Goal: Contribute content: Add original content to the website for others to see

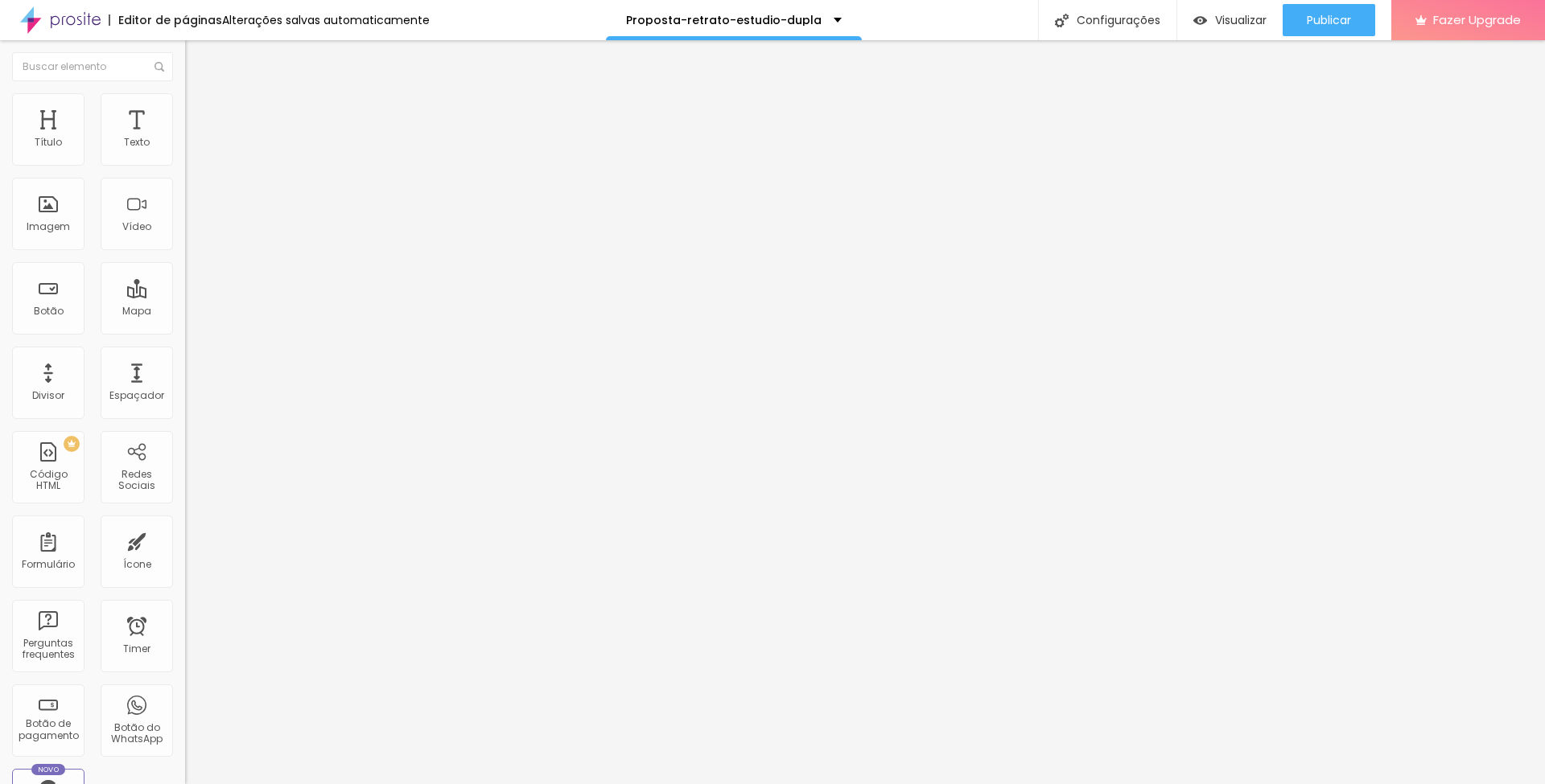
click at [185, 139] on span "Trocar imagem" at bounding box center [229, 132] width 88 height 14
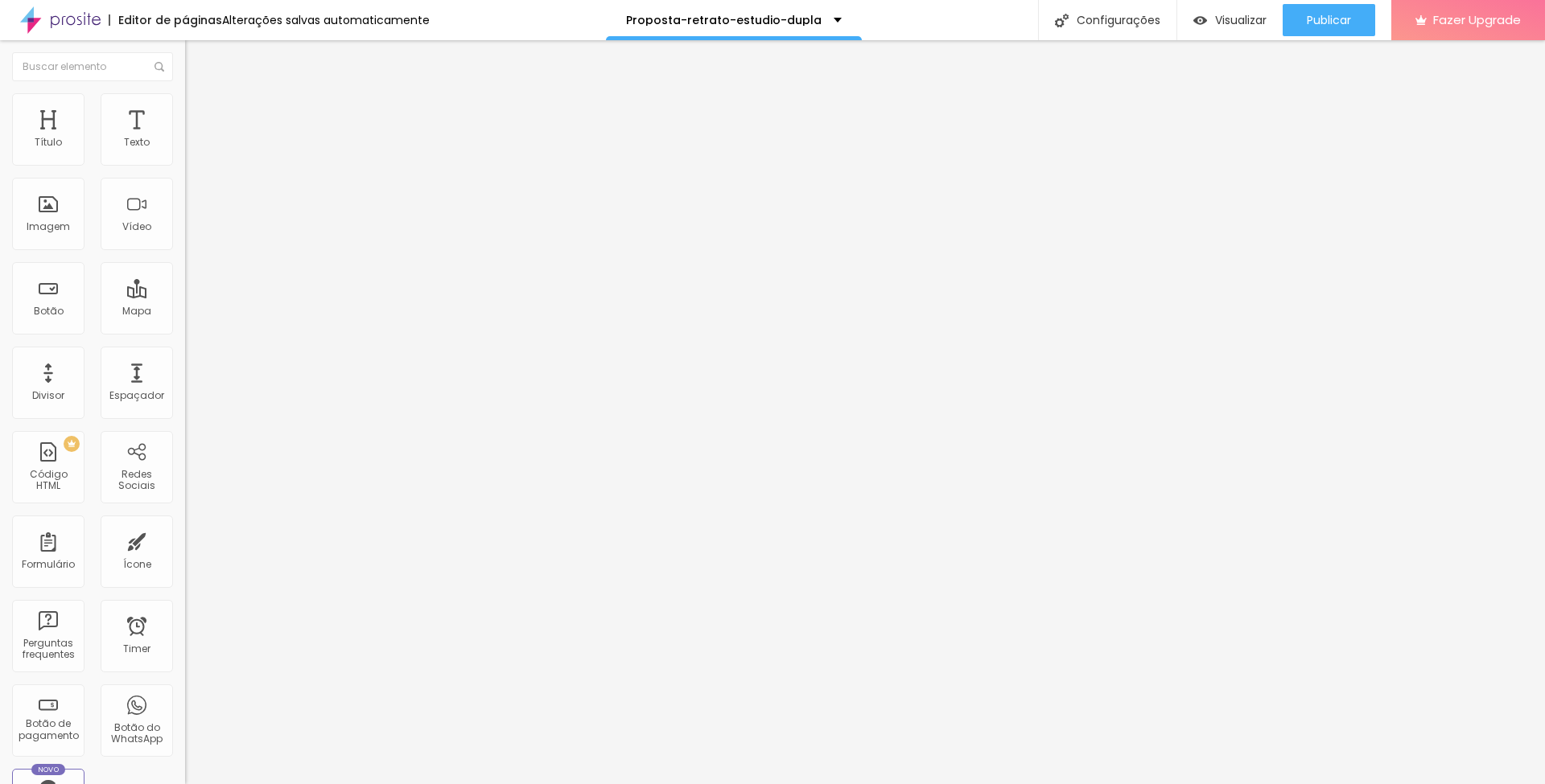
scroll to position [723, 0]
click at [185, 139] on span "Trocar imagem" at bounding box center [229, 132] width 88 height 14
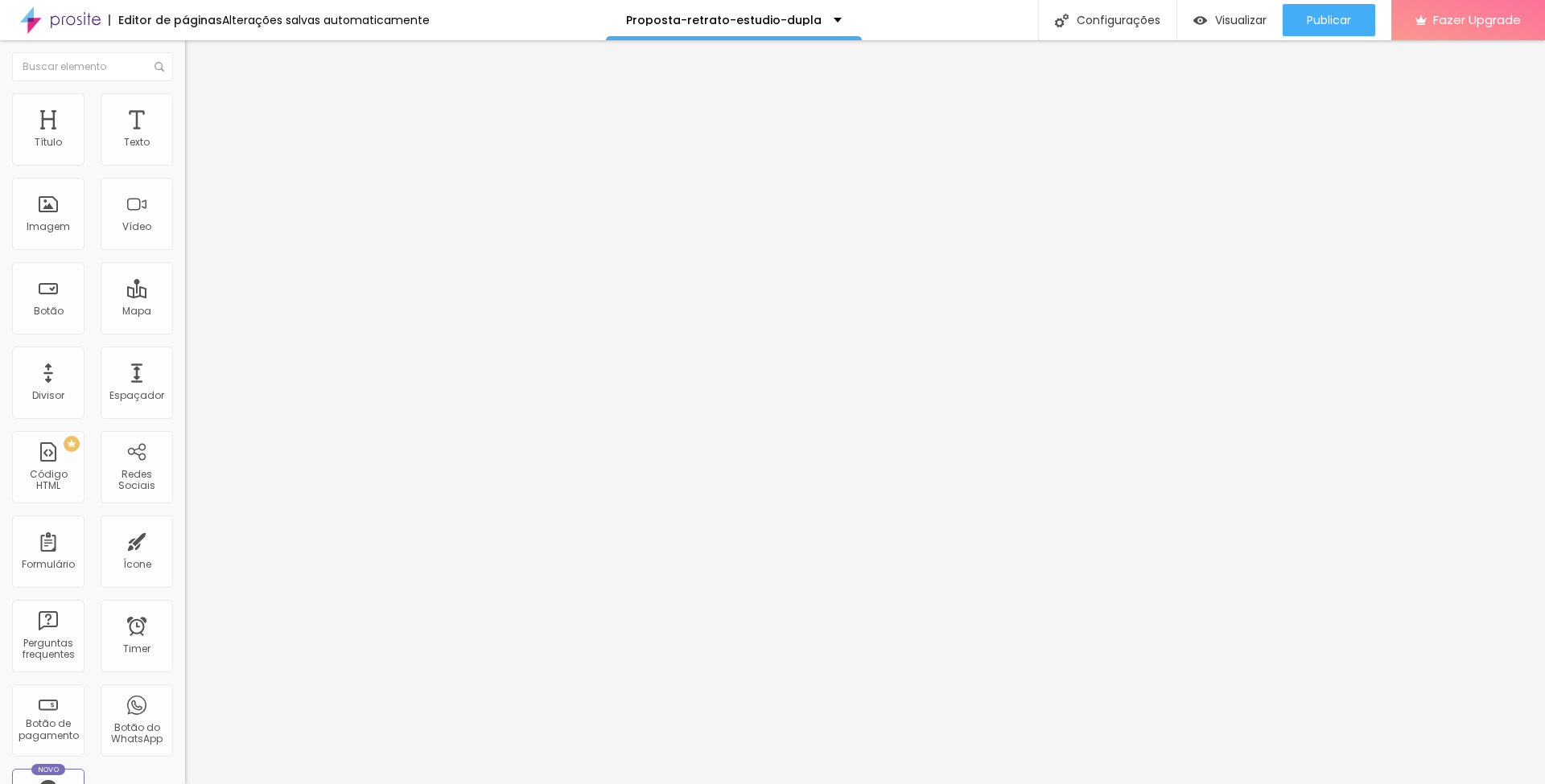
click at [185, 139] on span "Trocar imagem" at bounding box center [229, 132] width 88 height 14
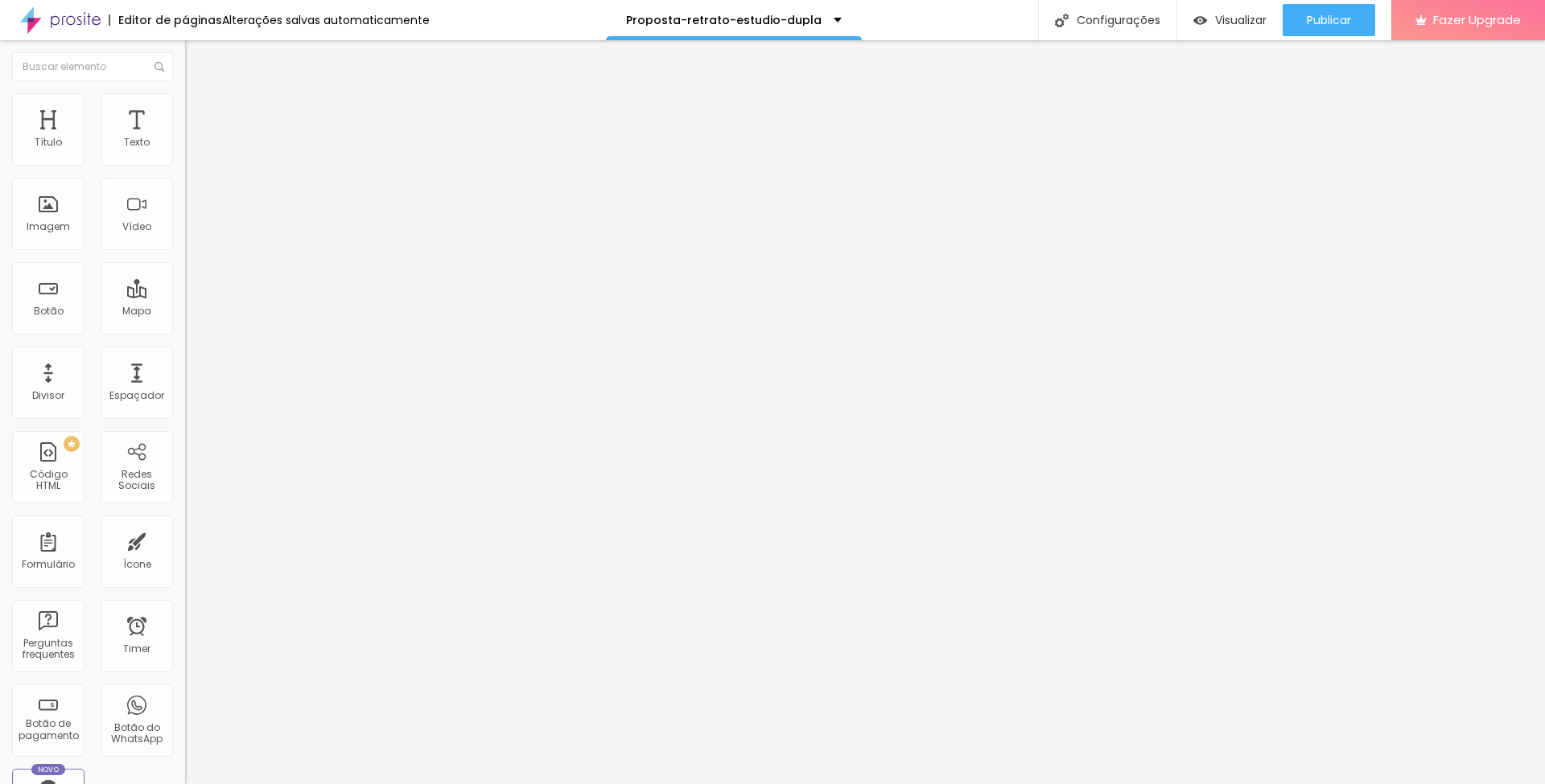
click at [185, 139] on span "Trocar imagem" at bounding box center [229, 132] width 88 height 14
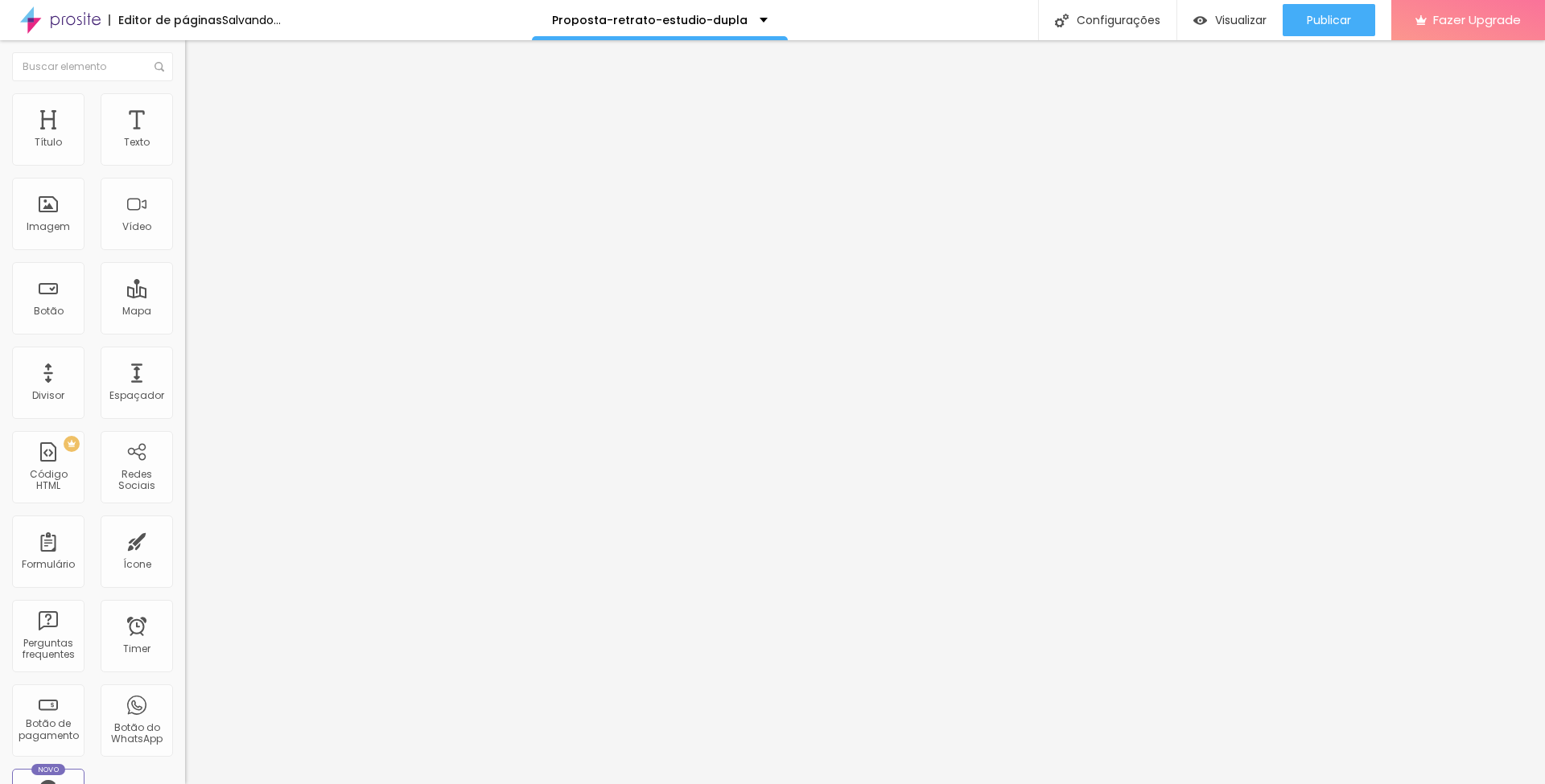
click at [185, 139] on span "Trocar imagem" at bounding box center [229, 132] width 88 height 14
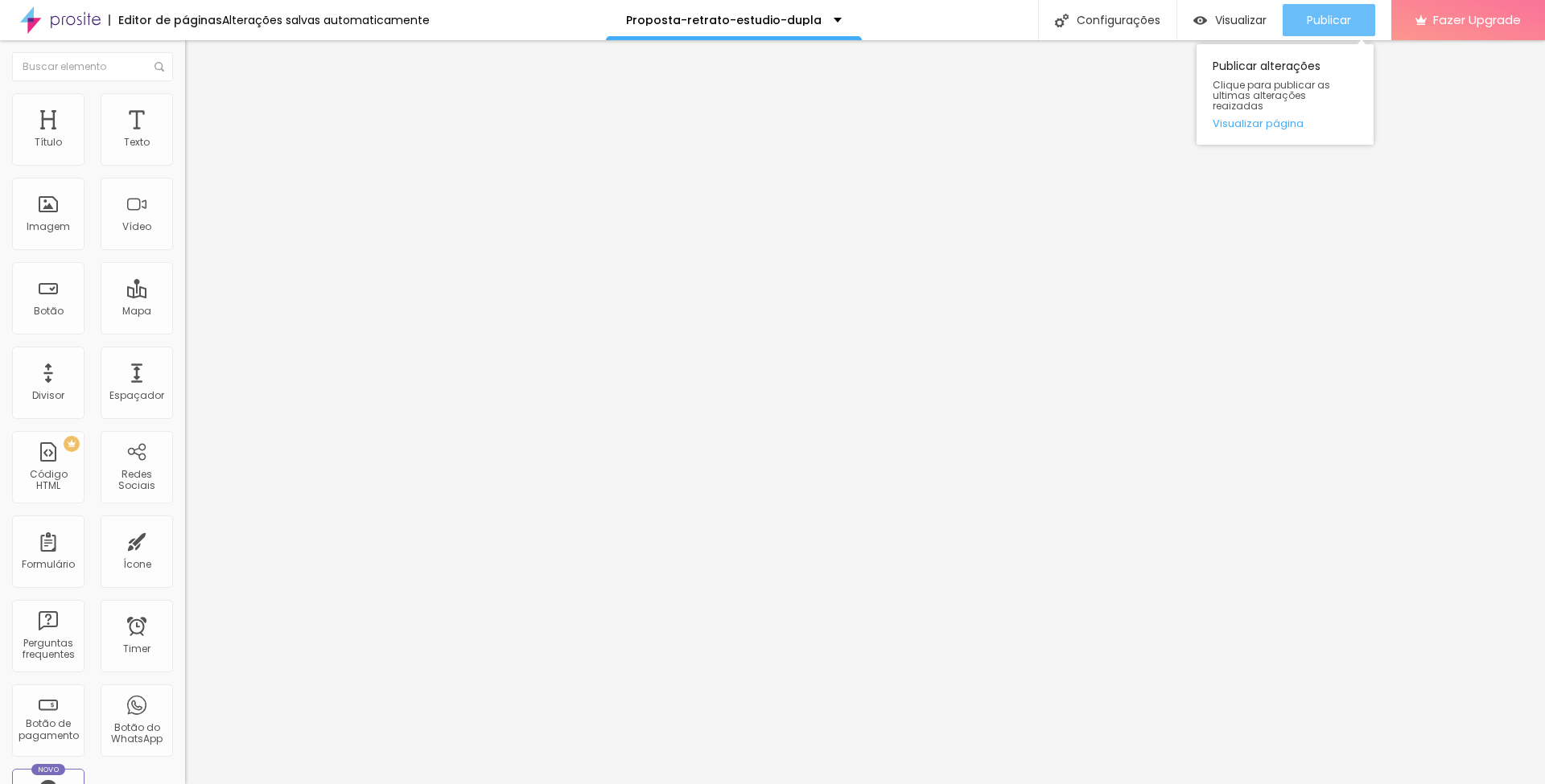
click at [1321, 15] on span "Publicar" at bounding box center [1328, 20] width 44 height 13
